Goal: Information Seeking & Learning: Learn about a topic

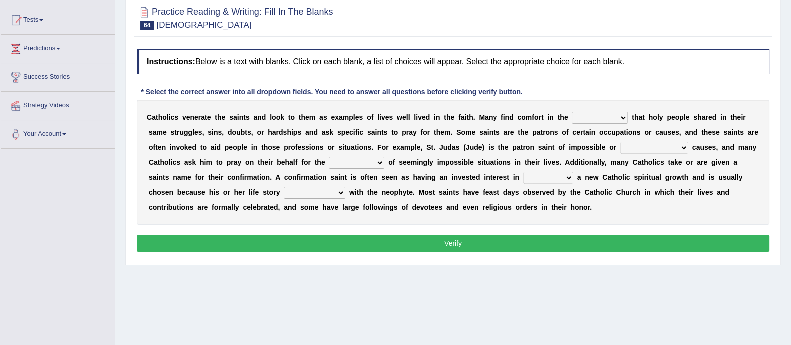
scroll to position [101, 0]
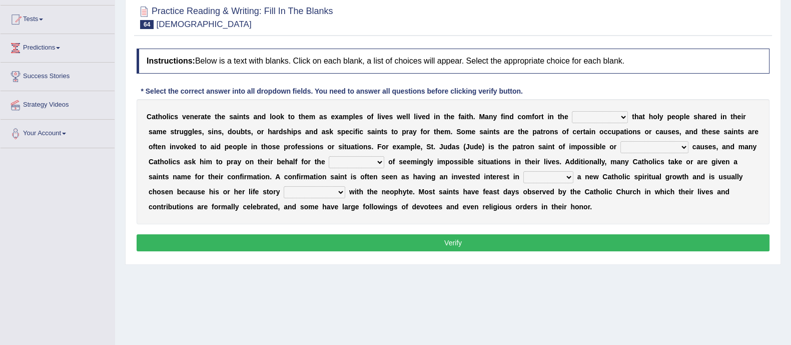
click at [593, 115] on select "believes knowledge contentment sadness" at bounding box center [600, 117] width 56 height 12
select select "believes"
click at [572, 111] on select "believes knowledge contentment sadness" at bounding box center [600, 117] width 56 height 12
click at [637, 146] on select "happy accommodating calculative desperate" at bounding box center [654, 147] width 68 height 12
select select "desperate"
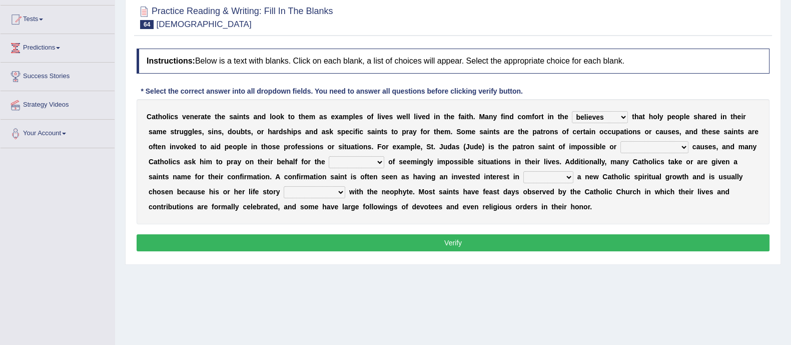
click at [620, 141] on select "happy accommodating calculative desperate" at bounding box center [654, 147] width 68 height 12
click at [370, 159] on select "resolution convocation selection devotion" at bounding box center [357, 162] width 56 height 12
select select "devotion"
click at [329, 156] on select "resolution convocation selection devotion" at bounding box center [357, 162] width 56 height 12
click at [547, 178] on select "saving fostering claiming gaming" at bounding box center [548, 177] width 50 height 12
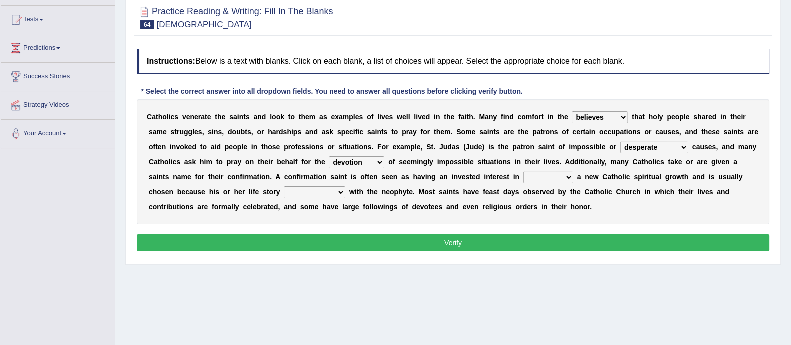
select select "fostering"
click at [523, 171] on select "saving fostering claiming gaming" at bounding box center [548, 177] width 50 height 12
click at [306, 194] on select "accommodate enmity resonates grief" at bounding box center [315, 192] width 62 height 12
select select "resonates"
click at [284, 186] on select "accommodate enmity resonates grief" at bounding box center [315, 192] width 62 height 12
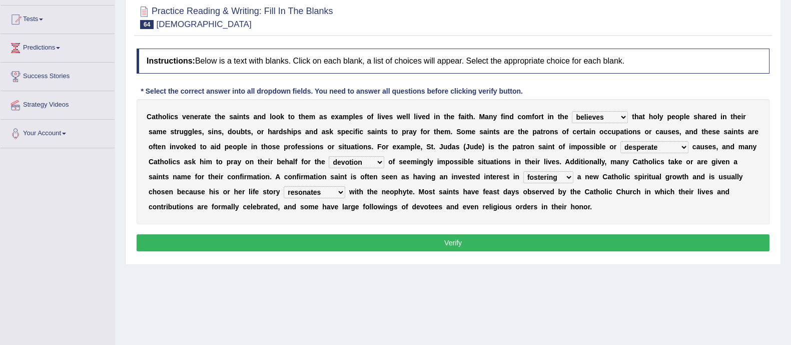
click at [302, 240] on button "Verify" at bounding box center [453, 242] width 633 height 17
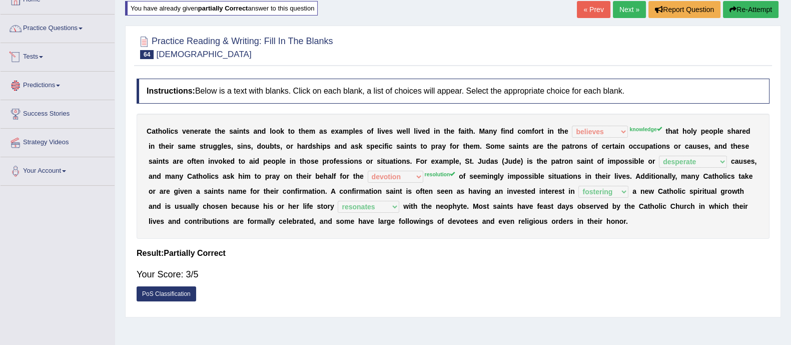
scroll to position [62, 0]
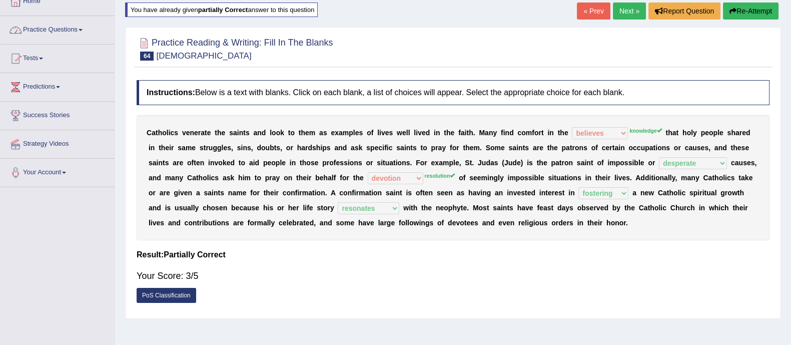
click at [45, 31] on link "Practice Questions" at bounding box center [58, 28] width 114 height 25
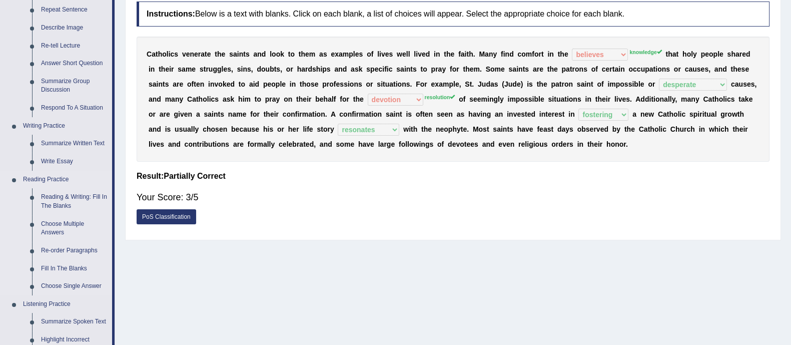
scroll to position [141, 0]
click at [67, 195] on link "Reading & Writing: Fill In The Blanks" at bounding box center [75, 201] width 76 height 27
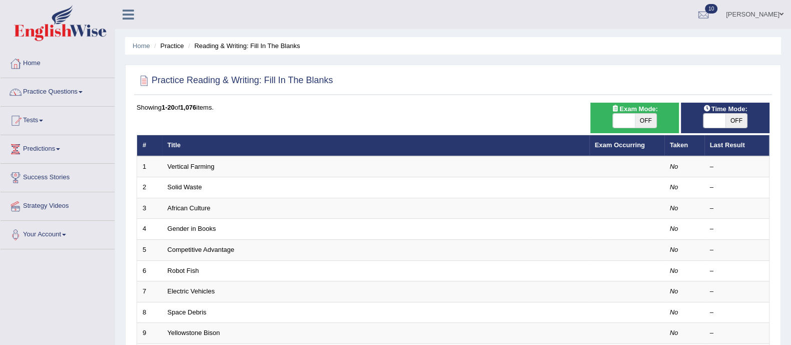
click at [639, 116] on span "OFF" at bounding box center [646, 121] width 22 height 14
checkbox input "true"
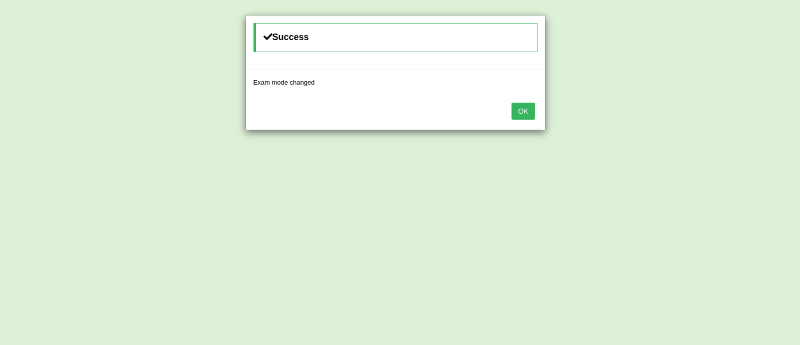
click at [527, 110] on button "OK" at bounding box center [523, 111] width 23 height 17
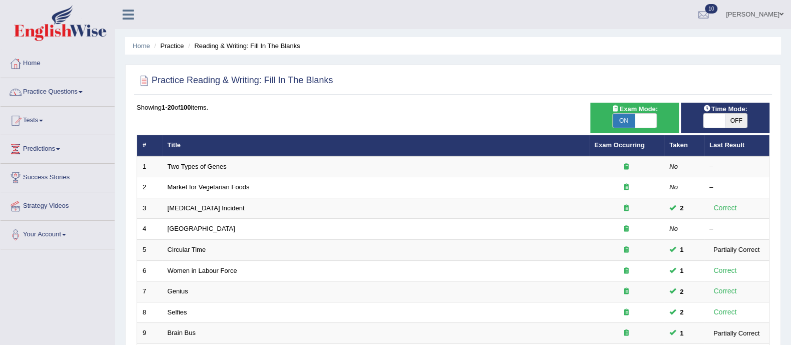
click at [727, 117] on span "OFF" at bounding box center [736, 121] width 22 height 14
checkbox input "true"
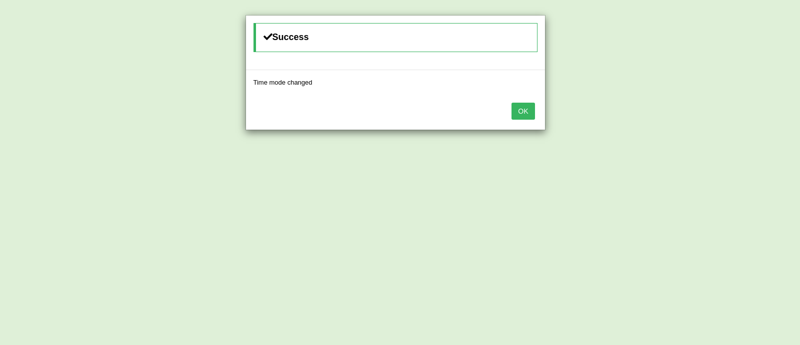
click at [525, 113] on button "OK" at bounding box center [523, 111] width 23 height 17
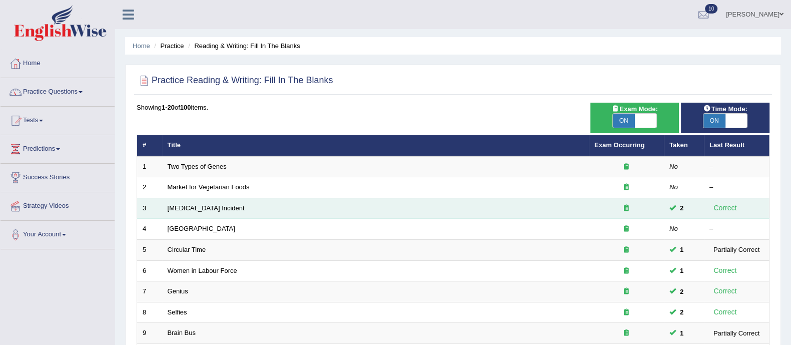
scroll to position [315, 0]
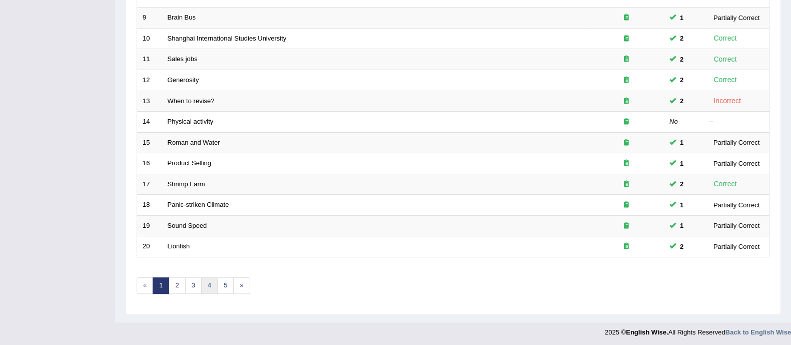
click at [211, 281] on link "4" at bounding box center [209, 285] width 17 height 17
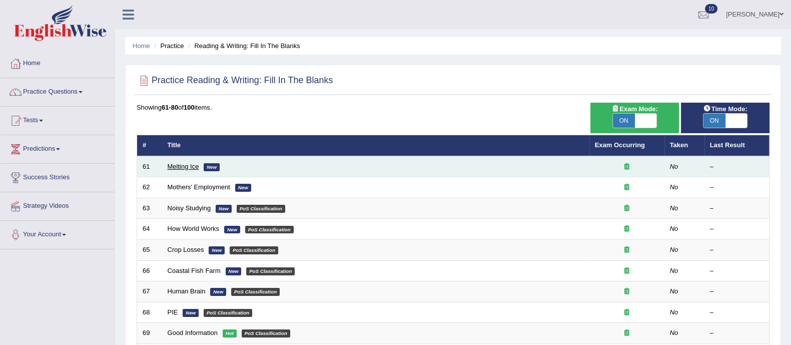
click at [182, 165] on link "Melting Ice" at bounding box center [184, 167] width 32 height 8
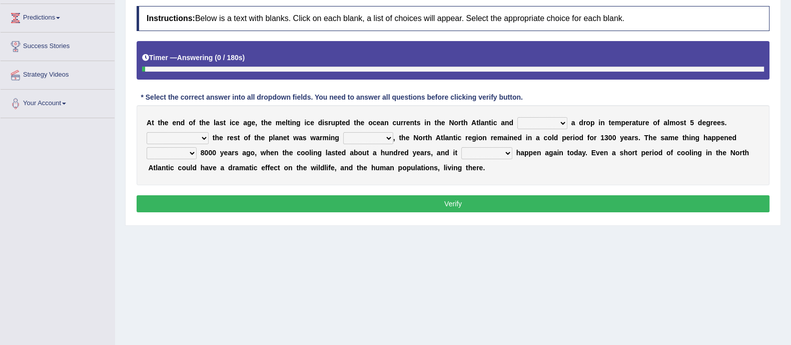
scroll to position [137, 0]
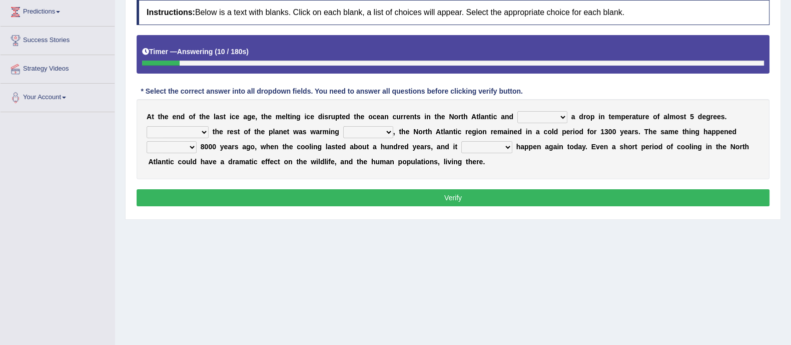
click at [548, 118] on select "featured denied reflected caused" at bounding box center [542, 117] width 50 height 12
select select "caused"
click at [517, 111] on select "featured denied reflected caused" at bounding box center [542, 117] width 50 height 12
click at [200, 129] on select "Contrasting to Even though As if Now that" at bounding box center [178, 132] width 62 height 12
select select "Even though"
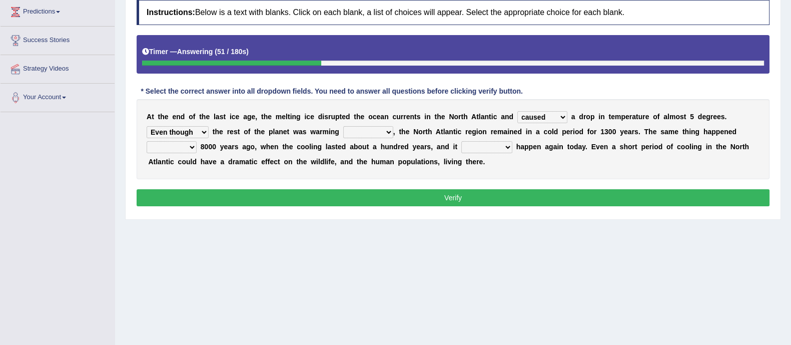
click at [147, 126] on select "Contrasting to Even though As if Now that" at bounding box center [178, 132] width 62 height 12
click at [362, 134] on select "in off up back" at bounding box center [368, 132] width 50 height 12
select select "up"
click at [344, 126] on select "in off up back" at bounding box center [368, 132] width 50 height 12
click at [188, 145] on select "on before after around" at bounding box center [172, 147] width 50 height 12
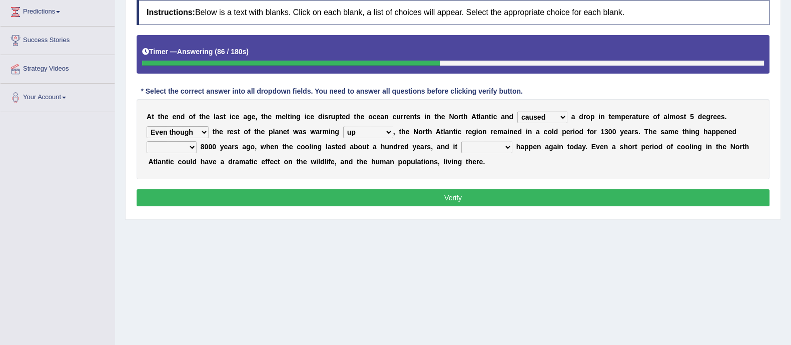
click at [188, 145] on select "on before after around" at bounding box center [172, 147] width 50 height 12
select select "before"
click at [147, 141] on select "on before after around" at bounding box center [172, 147] width 50 height 12
click at [492, 147] on select "could can should could have" at bounding box center [486, 147] width 51 height 12
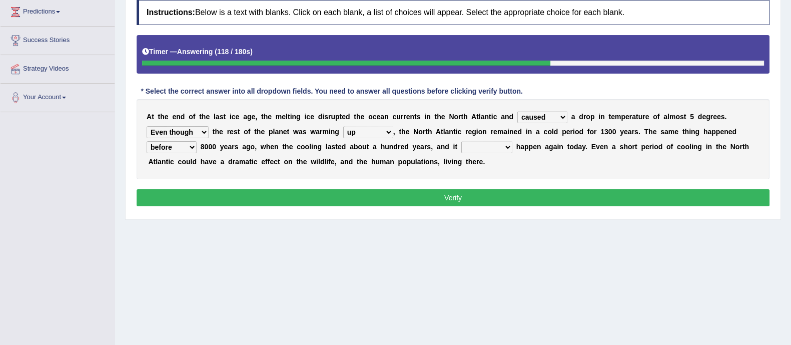
select select "could"
click at [461, 141] on select "could can should could have" at bounding box center [486, 147] width 51 height 12
click at [536, 112] on select "featured denied reflected caused" at bounding box center [542, 117] width 50 height 12
click at [200, 132] on select "Contrasting to Even though As if Now that" at bounding box center [178, 132] width 62 height 12
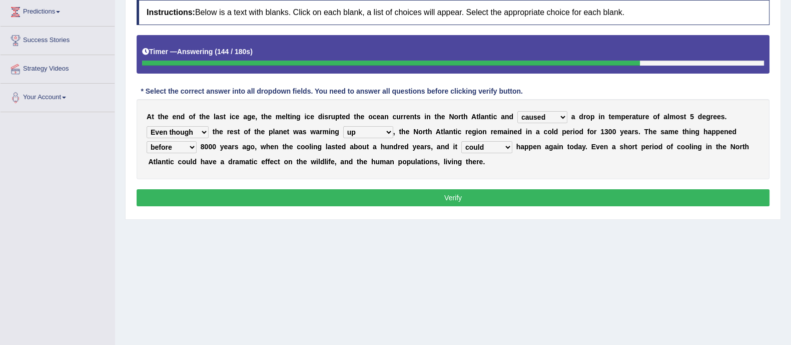
click at [200, 132] on select "Contrasting to Even though As if Now that" at bounding box center [178, 132] width 62 height 12
click at [236, 191] on button "Verify" at bounding box center [453, 197] width 633 height 17
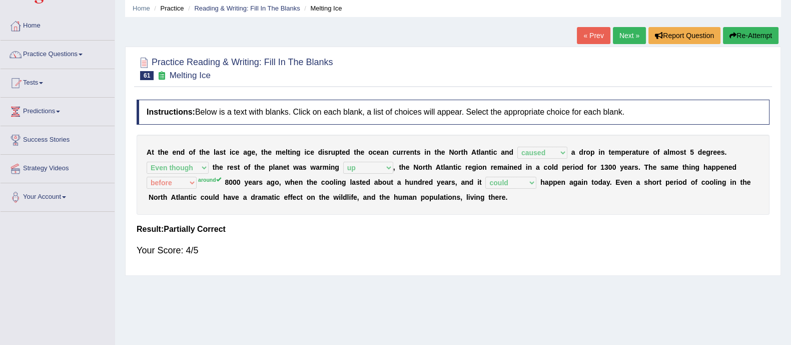
scroll to position [37, 0]
click at [625, 38] on link "Next »" at bounding box center [629, 36] width 33 height 17
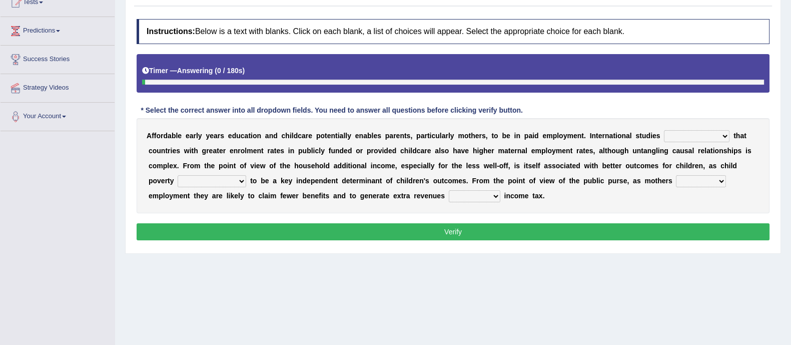
scroll to position [119, 0]
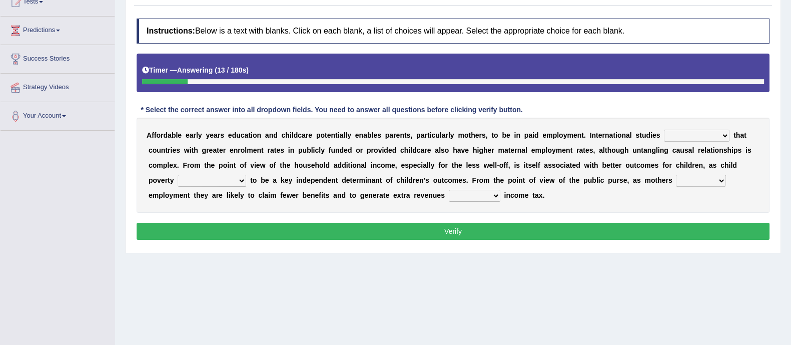
click at [676, 136] on select "are finding found have yet to find have found" at bounding box center [697, 136] width 66 height 12
select select "have found"
click at [664, 130] on select "are finding found have yet to find have found" at bounding box center [697, 136] width 66 height 12
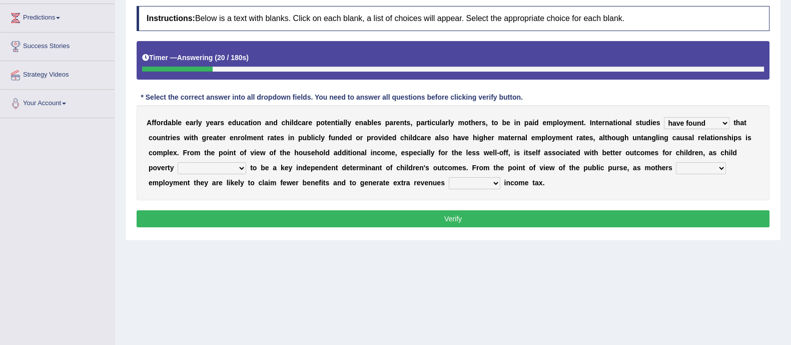
scroll to position [133, 0]
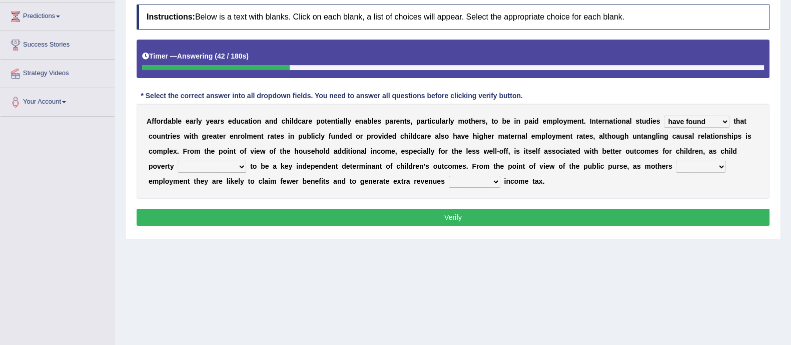
click at [201, 167] on select "is shown has been shown was showing showed" at bounding box center [212, 167] width 69 height 12
select select "showed"
click at [178, 161] on select "is shown has been shown was showing showed" at bounding box center [212, 167] width 69 height 12
click at [690, 165] on select "enact enrol enter enlist" at bounding box center [701, 167] width 50 height 12
click at [478, 180] on select "through within by throughout" at bounding box center [475, 182] width 52 height 12
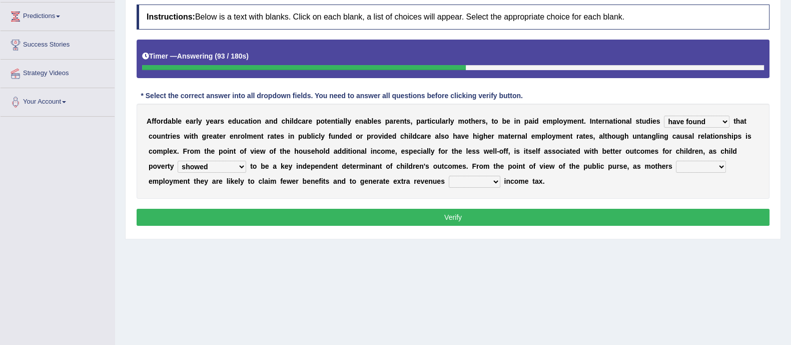
select select "through"
click at [449, 176] on select "through within by throughout" at bounding box center [475, 182] width 52 height 12
click at [684, 167] on select "enact enrol enter enlist" at bounding box center [701, 167] width 50 height 12
select select "enrol"
click at [677, 161] on select "enact enrol enter enlist" at bounding box center [701, 167] width 50 height 12
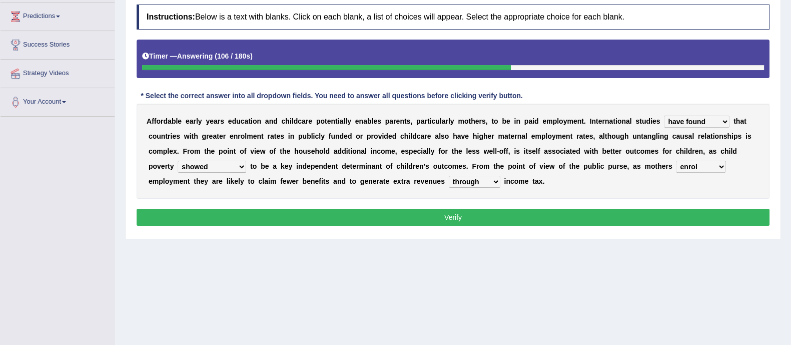
click at [198, 166] on select "is shown has been shown was showing showed" at bounding box center [212, 167] width 69 height 12
select select "is shown"
click at [178, 161] on select "is shown has been shown was showing showed" at bounding box center [212, 167] width 69 height 12
click at [224, 221] on button "Verify" at bounding box center [453, 217] width 633 height 17
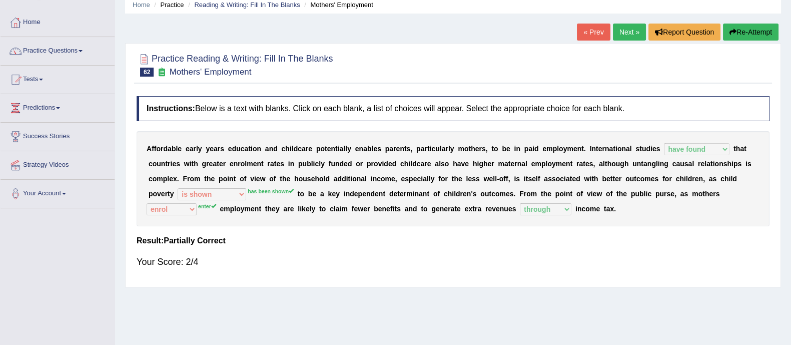
scroll to position [38, 0]
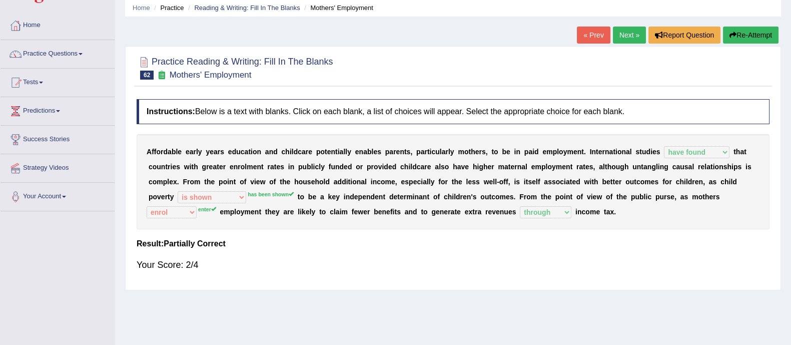
click at [624, 29] on link "Next »" at bounding box center [629, 35] width 33 height 17
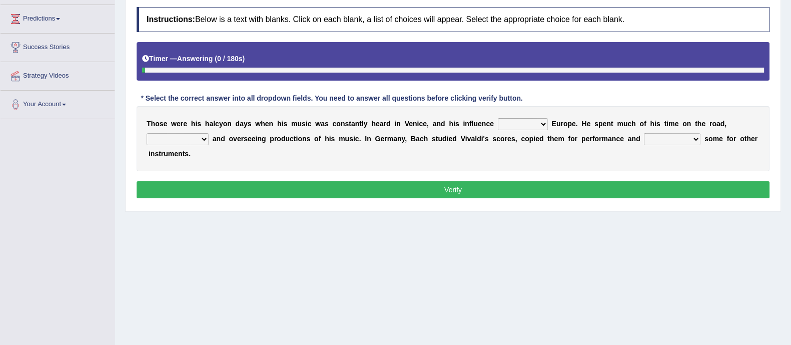
scroll to position [138, 0]
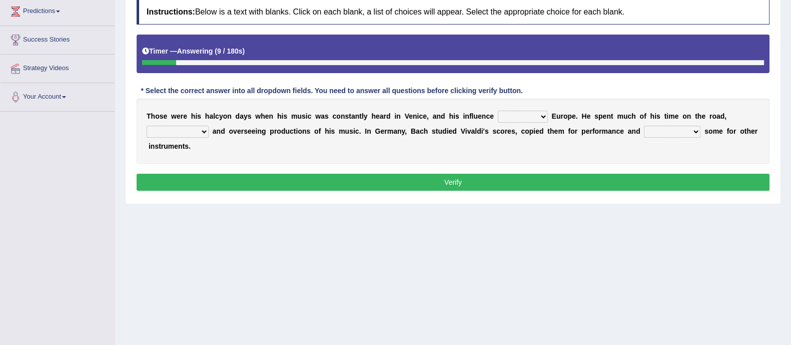
click at [525, 116] on select "dented vanished touted blanketed" at bounding box center [523, 117] width 50 height 12
select select "blanketed"
click at [498, 111] on select "dented vanished touted blanketed" at bounding box center [523, 117] width 50 height 12
click at [185, 131] on select "collecting outperforming performing preparing" at bounding box center [178, 132] width 62 height 12
select select "performing"
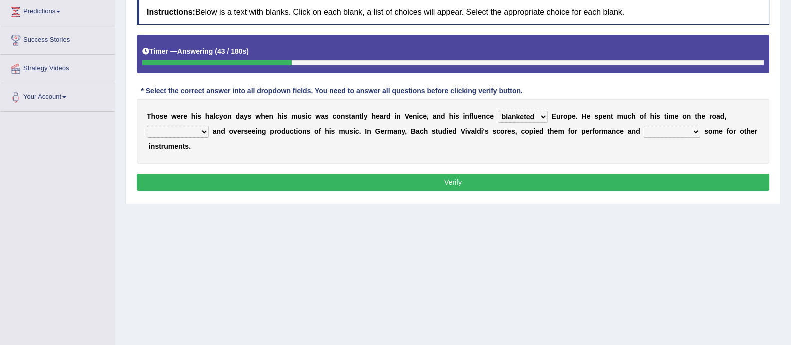
click at [147, 126] on select "collecting outperforming performing preparing" at bounding box center [178, 132] width 62 height 12
drag, startPoint x: 666, startPoint y: 141, endPoint x: 681, endPoint y: 133, distance: 17.0
click at [681, 133] on div "T h o s e w e r e h i s h a l c y o n d a y s w h e n h i s m u s i c w a s c o…" at bounding box center [453, 131] width 633 height 65
click at [681, 133] on select "repeated arranged underscored derived" at bounding box center [672, 132] width 57 height 12
select select "arranged"
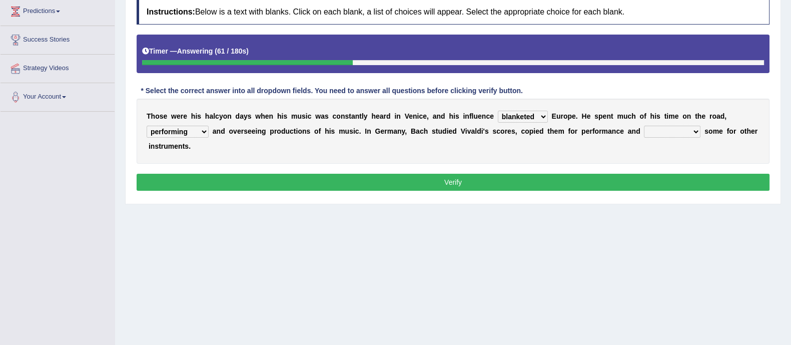
click at [644, 126] on select "repeated arranged underscored derived" at bounding box center [672, 132] width 57 height 12
click at [663, 130] on select "repeated arranged underscored derived" at bounding box center [672, 132] width 57 height 12
click at [182, 131] on select "collecting outperforming performing preparing" at bounding box center [178, 132] width 62 height 12
click at [690, 127] on select "repeated arranged underscored derived" at bounding box center [672, 132] width 57 height 12
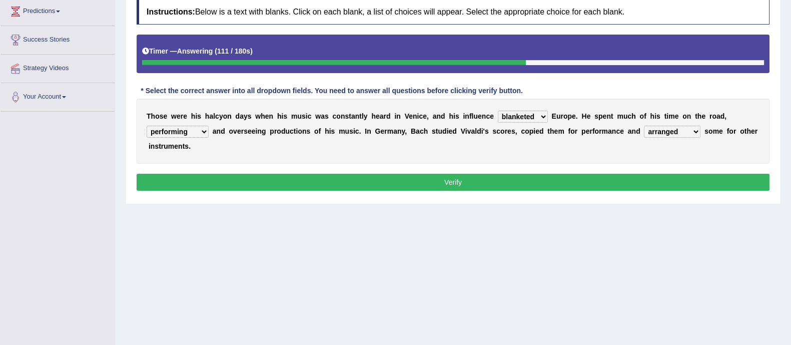
click at [690, 127] on select "repeated arranged underscored derived" at bounding box center [672, 132] width 57 height 12
click at [605, 185] on button "Verify" at bounding box center [453, 182] width 633 height 17
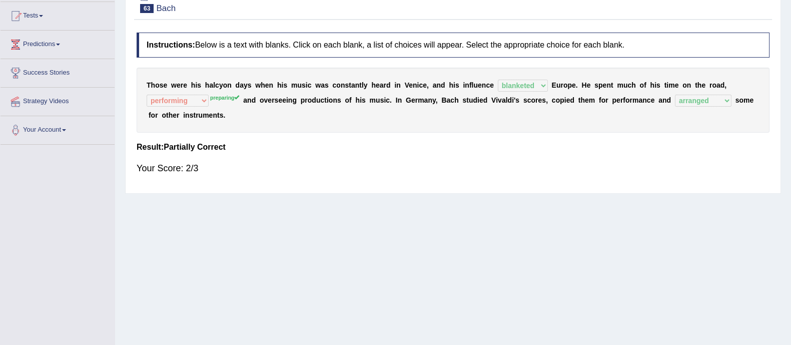
scroll to position [0, 0]
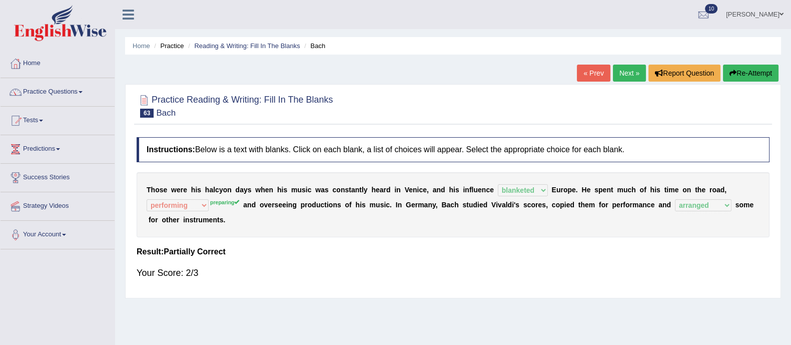
click at [623, 75] on link "Next »" at bounding box center [629, 73] width 33 height 17
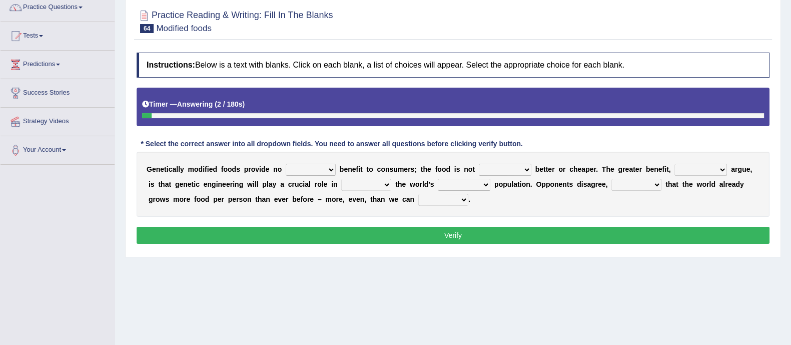
scroll to position [85, 0]
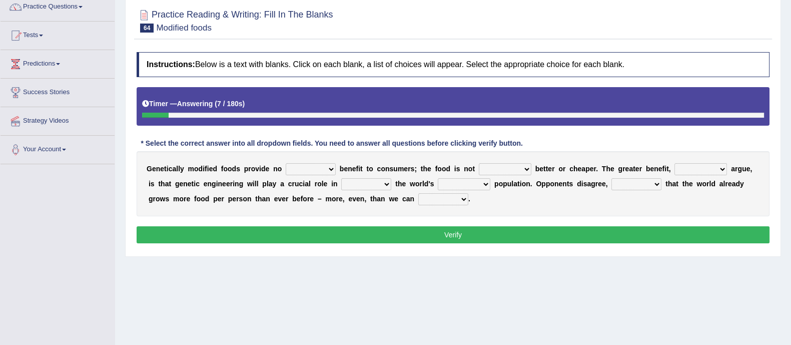
click at [300, 166] on select "dedicated direct deliberate positive" at bounding box center [311, 169] width 50 height 12
select select "positive"
click at [286, 163] on select "dedicated direct deliberate positive" at bounding box center [311, 169] width 50 height 12
click at [523, 168] on select "noticeably necessarily narrowly nobly" at bounding box center [505, 169] width 53 height 12
select select "noticeably"
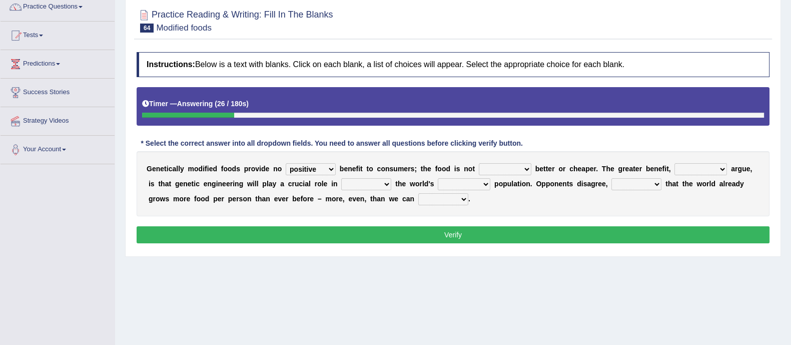
click at [479, 163] on select "noticeably necessarily narrowly nobly" at bounding box center [505, 169] width 53 height 12
click at [698, 167] on select "products promotions opponents proponents" at bounding box center [700, 169] width 53 height 12
select select "opponents"
click at [675, 163] on select "products promotions opponents proponents" at bounding box center [700, 169] width 53 height 12
click at [387, 186] on select "meeting increasing feeding dealing" at bounding box center [366, 184] width 50 height 12
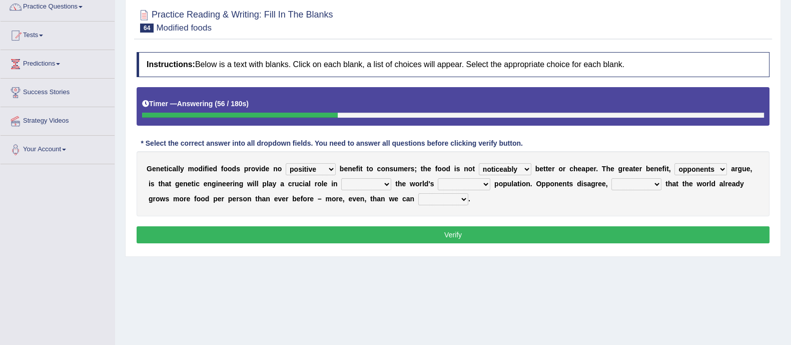
select select "increasing"
click at [341, 178] on select "meeting increasing feeding dealing" at bounding box center [366, 184] width 50 height 12
click at [471, 187] on select "burning burgeoning declining bargaining" at bounding box center [464, 184] width 53 height 12
select select "burgeoning"
click at [438, 178] on select "burning burgeoning declining bargaining" at bounding box center [464, 184] width 53 height 12
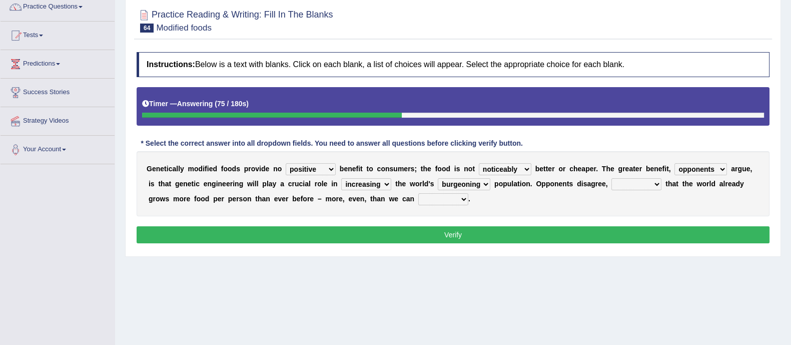
click at [614, 181] on select "assessing inserting addicting asserting" at bounding box center [636, 184] width 50 height 12
select select "inserting"
click at [613, 178] on select "assessing inserting addicting asserting" at bounding box center [636, 184] width 50 height 12
click at [442, 200] on select "assume consume conserve resume" at bounding box center [443, 199] width 50 height 12
select select "consume"
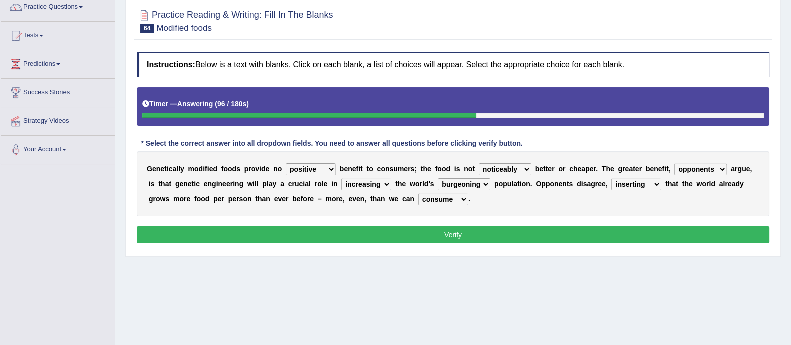
click at [418, 193] on select "assume consume conserve resume" at bounding box center [443, 199] width 50 height 12
click at [463, 236] on button "Verify" at bounding box center [453, 234] width 633 height 17
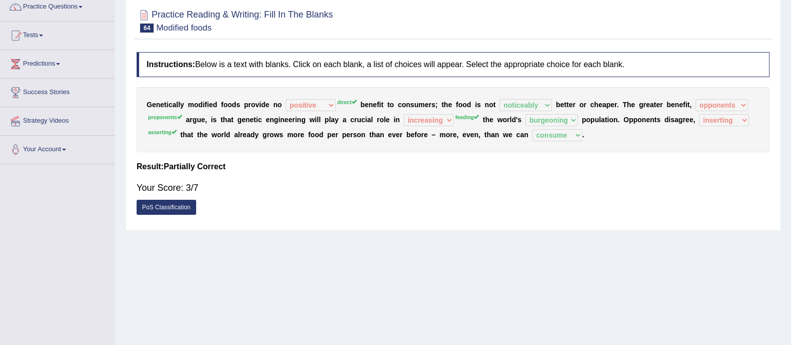
scroll to position [0, 0]
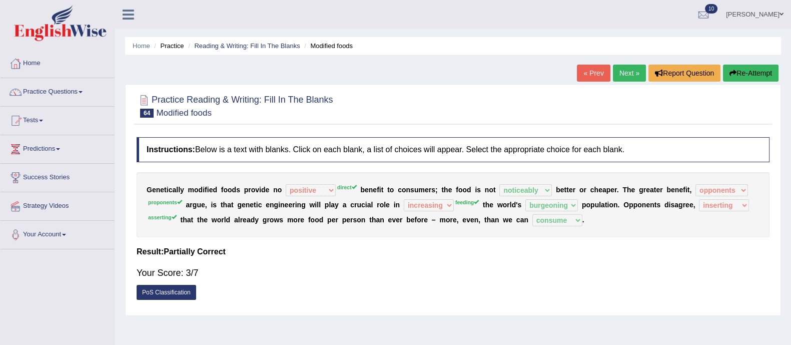
click at [744, 70] on button "Re-Attempt" at bounding box center [751, 73] width 56 height 17
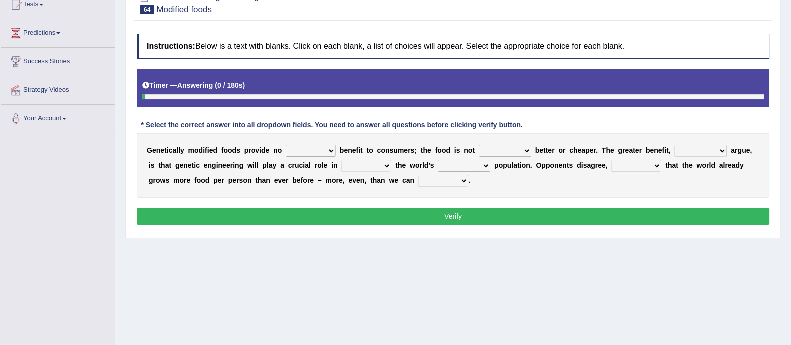
scroll to position [130, 0]
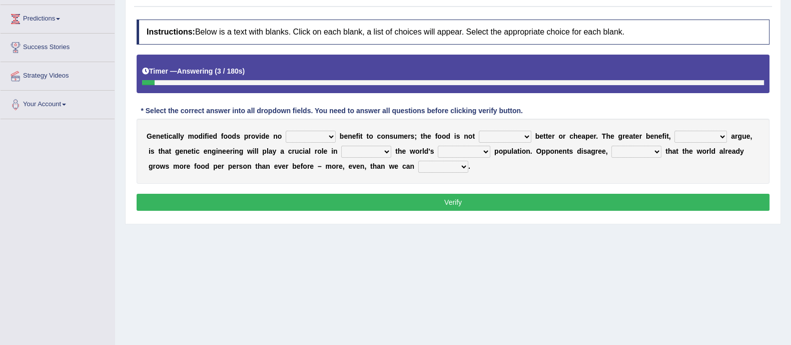
click at [310, 137] on select "dedicated direct deliberate positive" at bounding box center [311, 137] width 50 height 12
select select "direct"
click at [286, 131] on select "dedicated direct deliberate positive" at bounding box center [311, 137] width 50 height 12
click at [489, 139] on select "noticeably necessarily narrowly nobly" at bounding box center [505, 137] width 53 height 12
select select "noticeably"
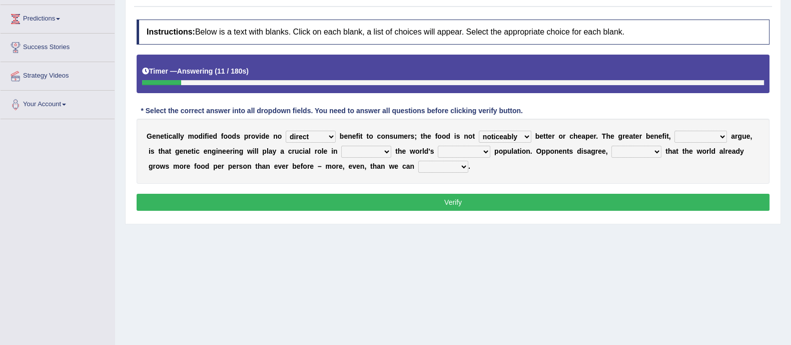
click at [479, 131] on select "noticeably necessarily narrowly nobly" at bounding box center [505, 137] width 53 height 12
click at [690, 129] on div "G e n e t i c a l l y m o d i f i e d f o o d s p r o v i d e n o dedicated dir…" at bounding box center [453, 151] width 633 height 65
click at [690, 133] on select "products promotions opponents proponents" at bounding box center [700, 137] width 53 height 12
select select "proponents"
click at [675, 131] on select "products promotions opponents proponents" at bounding box center [700, 137] width 53 height 12
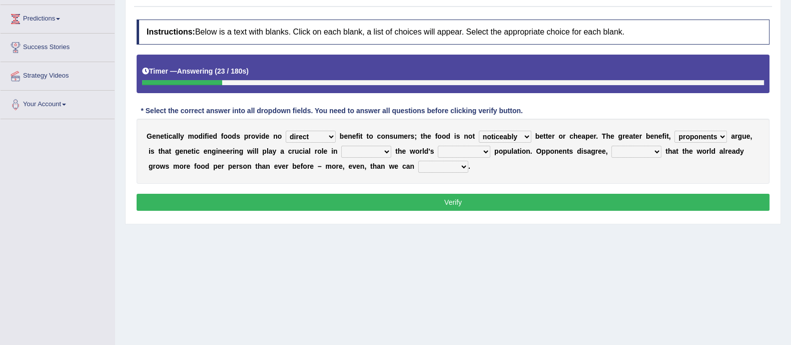
click at [380, 153] on select "meeting increasing feeding dealing" at bounding box center [366, 152] width 50 height 12
select select "feeding"
click at [341, 146] on select "meeting increasing feeding dealing" at bounding box center [366, 152] width 50 height 12
click at [466, 151] on select "burning burgeoning declining bargaining" at bounding box center [464, 152] width 53 height 12
select select "burgeoning"
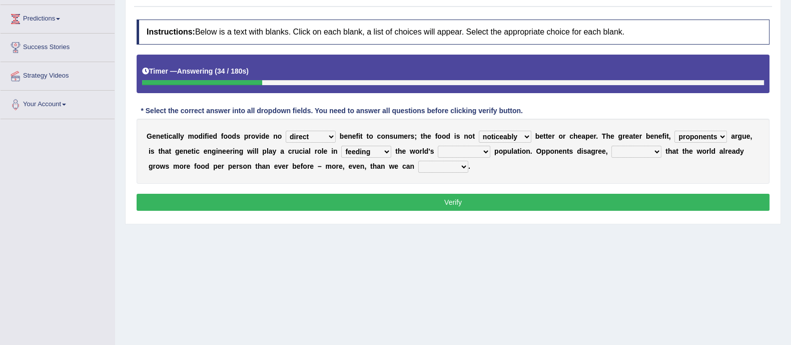
click at [438, 146] on select "burning burgeoning declining bargaining" at bounding box center [464, 152] width 53 height 12
click at [638, 151] on select "assessing inserting addicting asserting" at bounding box center [636, 152] width 50 height 12
select select "asserting"
click at [613, 146] on select "assessing inserting addicting asserting" at bounding box center [636, 152] width 50 height 12
drag, startPoint x: 437, startPoint y: 165, endPoint x: 437, endPoint y: 208, distance: 43.0
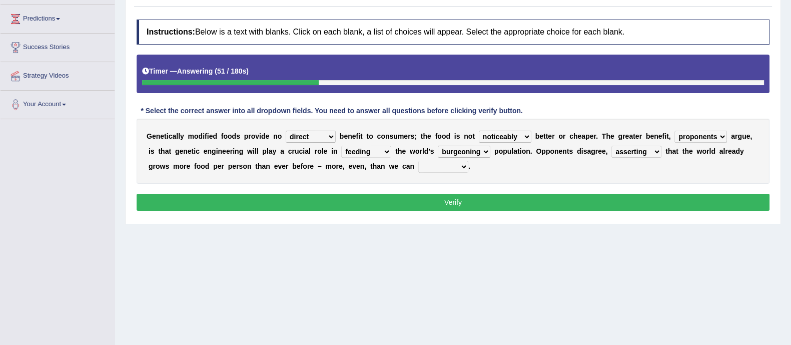
click at [437, 208] on div "Instructions: Below is a text with blanks. Click on each blank, a list of choic…" at bounding box center [453, 117] width 638 height 204
select select "consume"
click at [418, 161] on select "assume consume conserve resume" at bounding box center [443, 167] width 50 height 12
click at [444, 206] on button "Verify" at bounding box center [453, 202] width 633 height 17
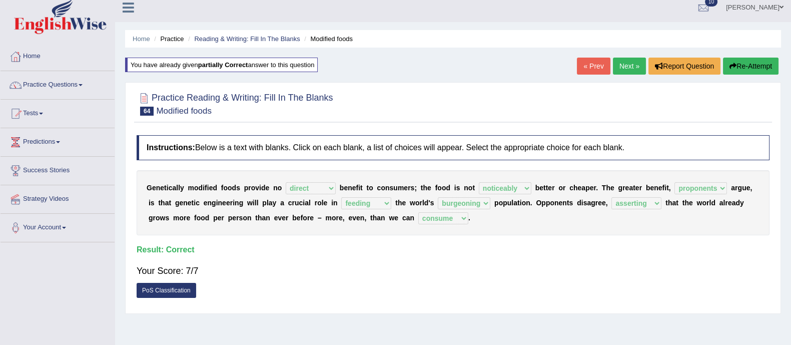
scroll to position [7, 0]
click at [627, 61] on link "Next »" at bounding box center [629, 66] width 33 height 17
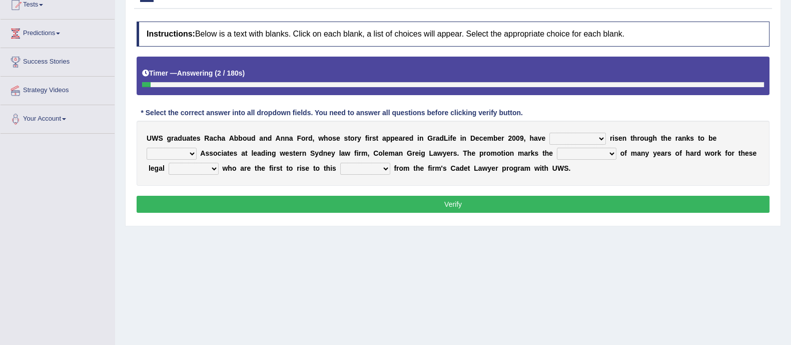
scroll to position [116, 0]
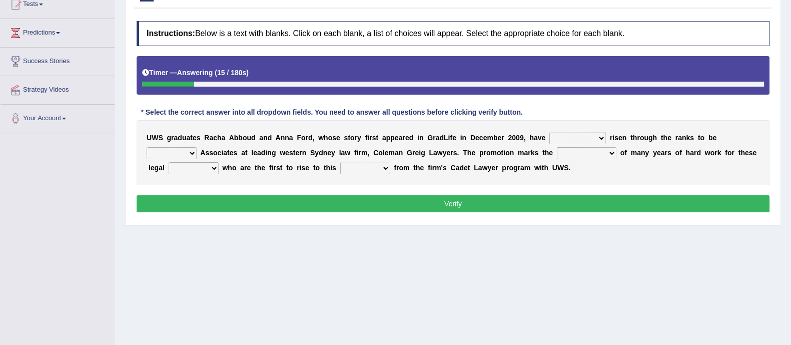
click at [570, 139] on select "absolutely successfully uncertainly apparently" at bounding box center [577, 138] width 57 height 12
select select "successfully"
click at [549, 132] on select "absolutely successfully uncertainly apparently" at bounding box center [577, 138] width 57 height 12
click at [173, 156] on select "pointed appointed assigned done" at bounding box center [172, 153] width 50 height 12
select select "assigned"
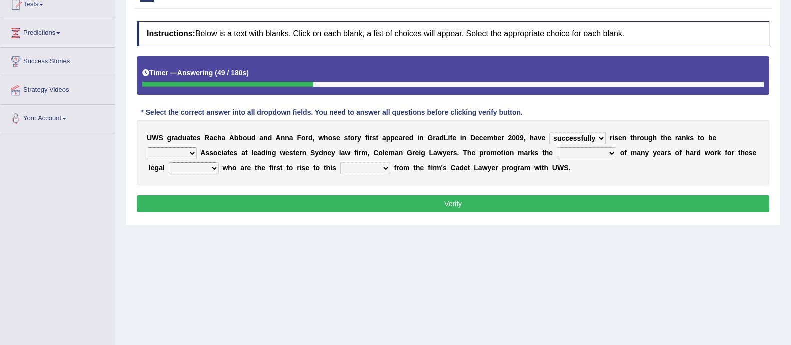
click at [147, 147] on select "pointed appointed assigned done" at bounding box center [172, 153] width 50 height 12
click at [583, 154] on select "accumulation culmination trough consolation" at bounding box center [587, 153] width 60 height 12
select select "accumulation"
click at [557, 147] on select "accumulation culmination trough consolation" at bounding box center [587, 153] width 60 height 12
click at [200, 168] on select "hawks pigeons murres eagles" at bounding box center [194, 168] width 50 height 12
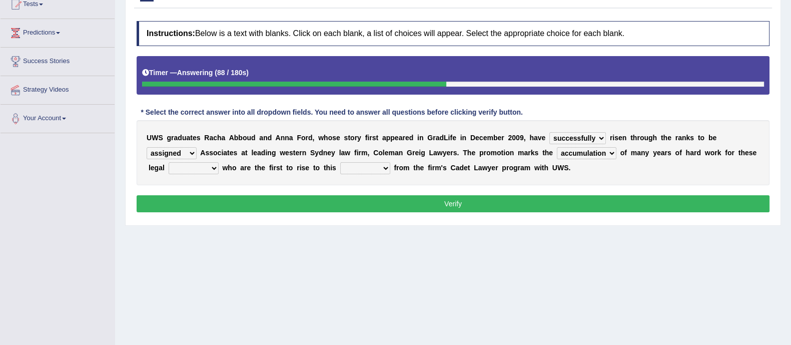
click at [180, 250] on div "Home Practice Reading & Writing: Fill In The Blanks UWS « Prev Next » Report Qu…" at bounding box center [453, 134] width 676 height 500
click at [200, 167] on select "hawks pigeons murres eagles" at bounding box center [194, 168] width 50 height 12
select select "eagles"
click at [169, 162] on select "hawks pigeons murres eagles" at bounding box center [194, 168] width 50 height 12
click at [372, 164] on select "item level time year" at bounding box center [365, 168] width 50 height 12
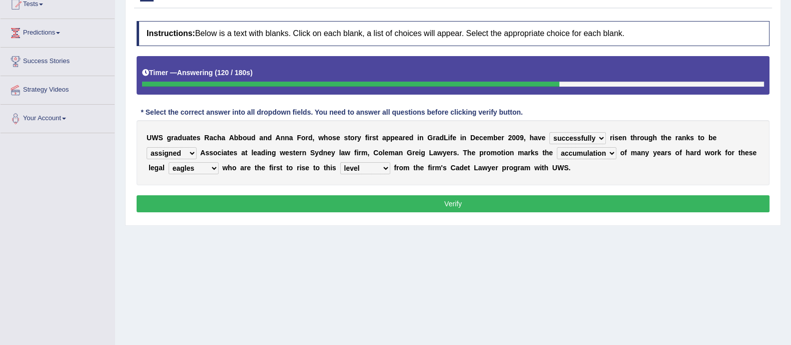
click at [340, 162] on select "item level time year" at bounding box center [365, 168] width 50 height 12
click at [371, 164] on select "item level time year" at bounding box center [365, 168] width 50 height 12
click at [358, 250] on div "Home Practice Reading & Writing: Fill In The Blanks UWS « Prev Next » Report Qu…" at bounding box center [453, 134] width 676 height 500
click at [373, 169] on select "item level time year" at bounding box center [365, 168] width 50 height 12
select select "year"
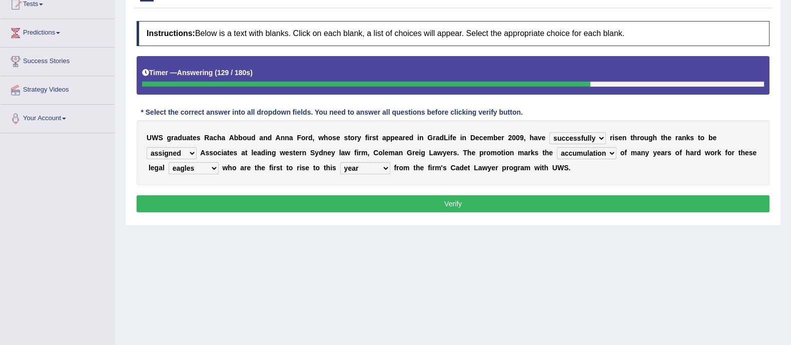
click at [340, 162] on select "item level time year" at bounding box center [365, 168] width 50 height 12
click at [364, 206] on button "Verify" at bounding box center [453, 203] width 633 height 17
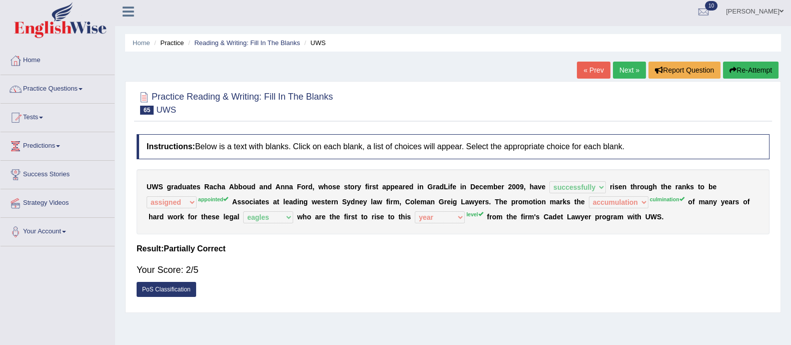
scroll to position [3, 0]
click at [753, 67] on button "Re-Attempt" at bounding box center [751, 70] width 56 height 17
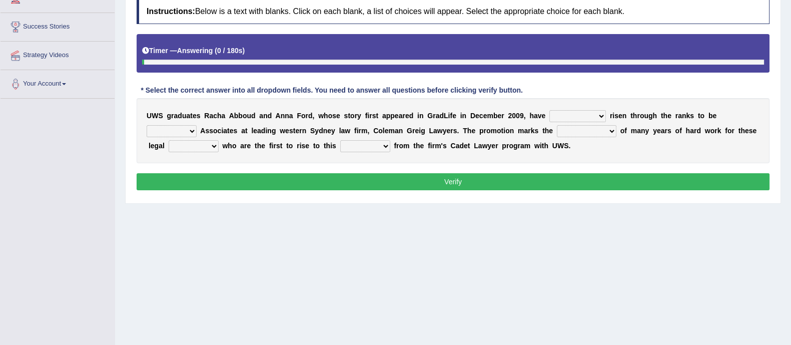
scroll to position [151, 0]
click at [574, 112] on select "absolutely successfully uncertainly apparently" at bounding box center [577, 116] width 57 height 12
select select "successfully"
click at [549, 110] on select "absolutely successfully uncertainly apparently" at bounding box center [577, 116] width 57 height 12
click at [170, 128] on select "pointed appointed assigned done" at bounding box center [172, 131] width 50 height 12
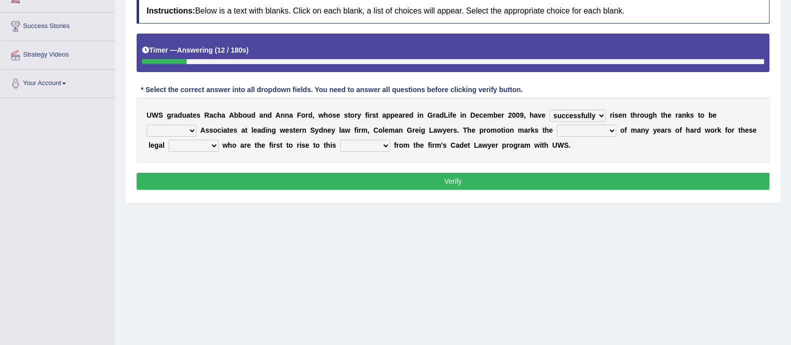
select select "appointed"
click at [147, 125] on select "pointed appointed assigned done" at bounding box center [172, 131] width 50 height 12
click at [593, 126] on select "accumulation culmination trough consolation" at bounding box center [587, 131] width 60 height 12
select select "culmination"
click at [557, 125] on select "accumulation culmination trough consolation" at bounding box center [587, 131] width 60 height 12
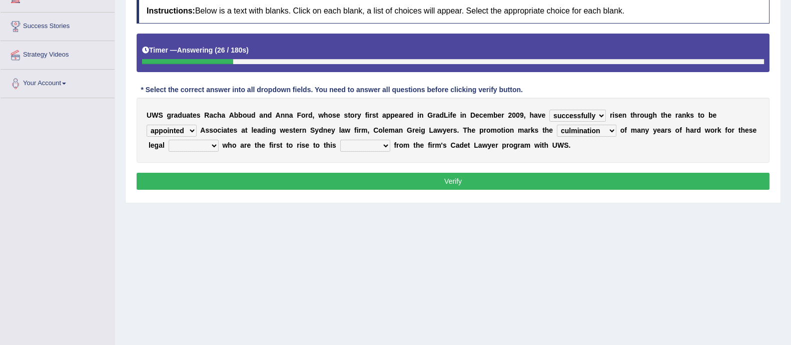
click at [200, 142] on select "hawks pigeons murres eagles" at bounding box center [194, 146] width 50 height 12
select select "eagles"
click at [169, 140] on select "hawks pigeons murres eagles" at bounding box center [194, 146] width 50 height 12
click at [368, 142] on select "item level time year" at bounding box center [365, 146] width 50 height 12
select select "level"
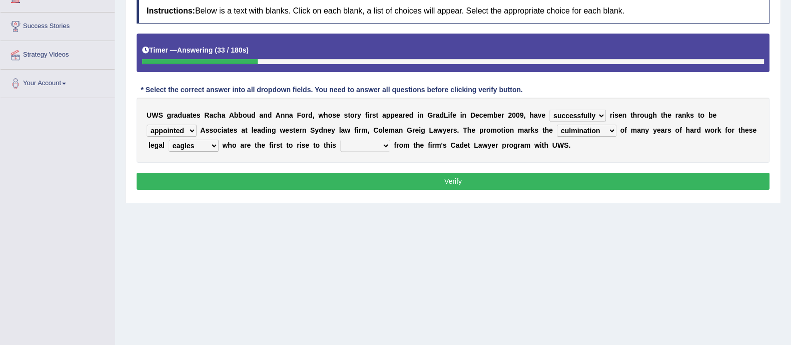
click at [340, 140] on select "item level time year" at bounding box center [365, 146] width 50 height 12
click at [365, 186] on button "Verify" at bounding box center [453, 181] width 633 height 17
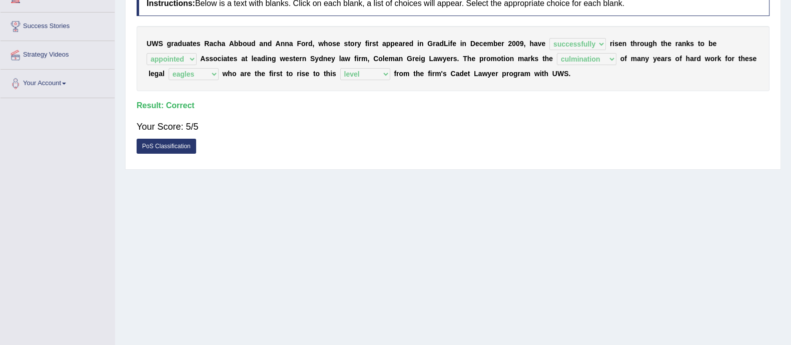
scroll to position [0, 0]
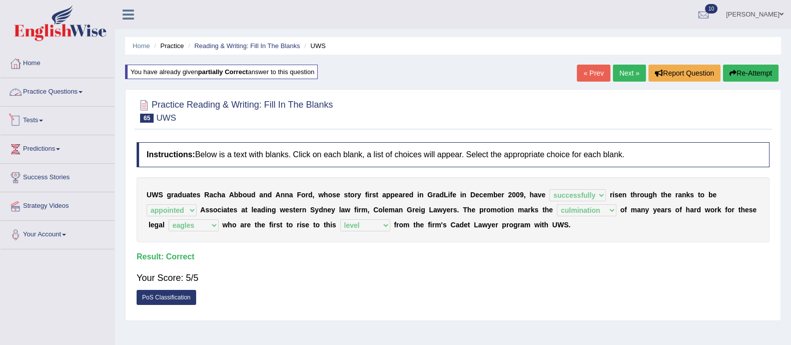
click at [30, 122] on link "Tests" at bounding box center [58, 119] width 114 height 25
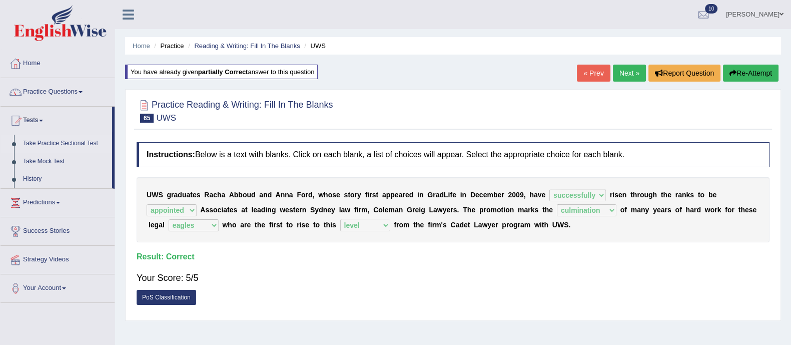
click at [67, 143] on link "Take Practice Sectional Test" at bounding box center [66, 144] width 94 height 18
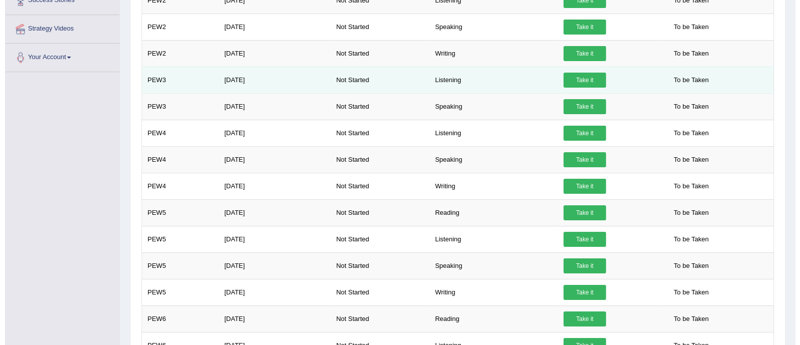
scroll to position [232, 0]
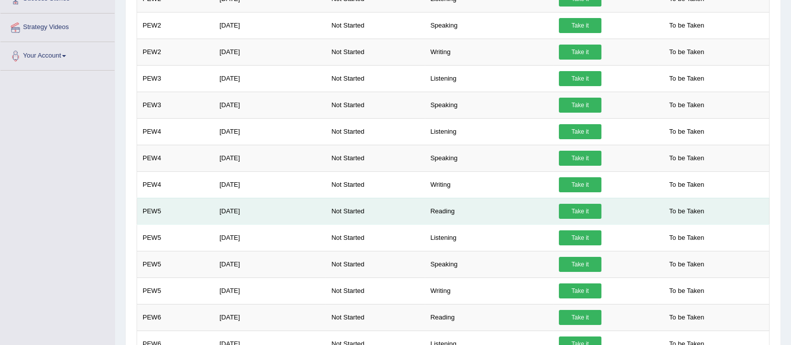
click at [589, 209] on link "Take it" at bounding box center [580, 211] width 43 height 15
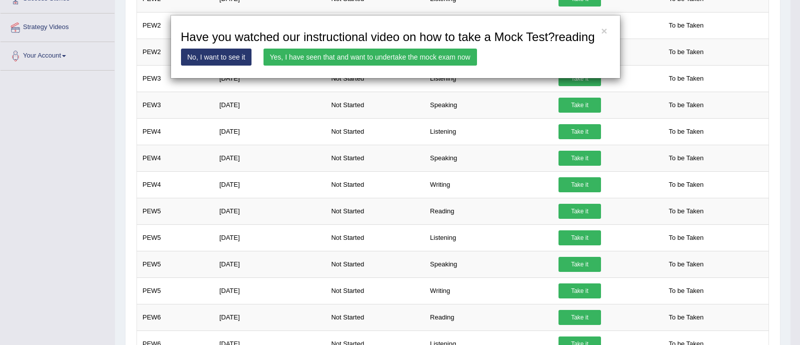
click at [435, 51] on link "Yes, I have seen that and want to undertake the mock exam now" at bounding box center [371, 57] width 214 height 17
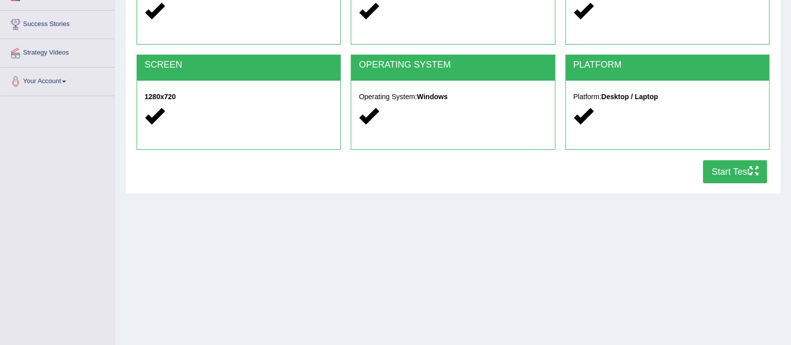
scroll to position [154, 0]
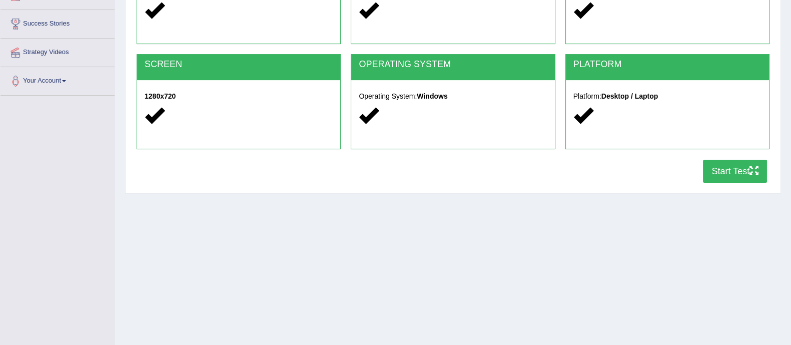
click at [725, 171] on button "Start Test" at bounding box center [735, 171] width 64 height 23
